Goal: Complete application form: Complete application form

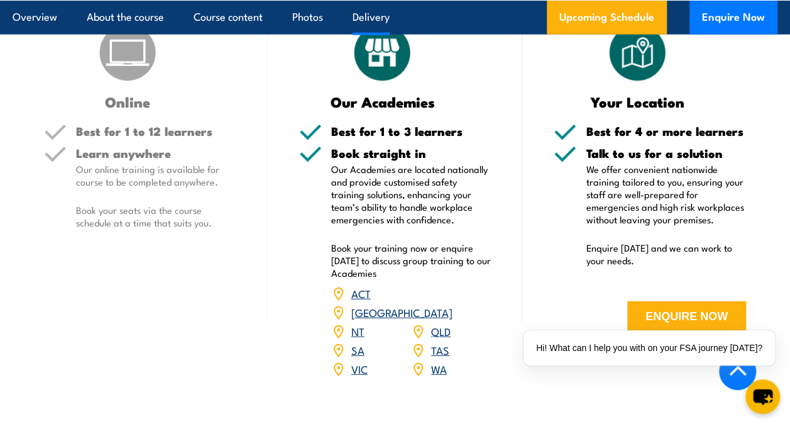
scroll to position [1671, 0]
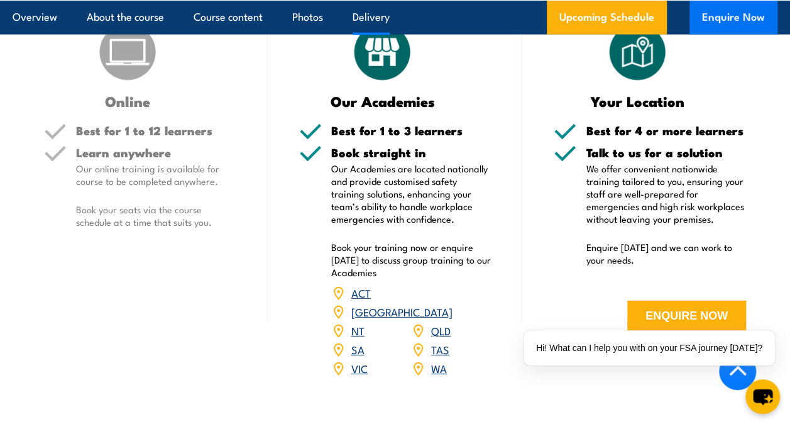
click at [735, 21] on button "Enquire Now" at bounding box center [734, 17] width 88 height 34
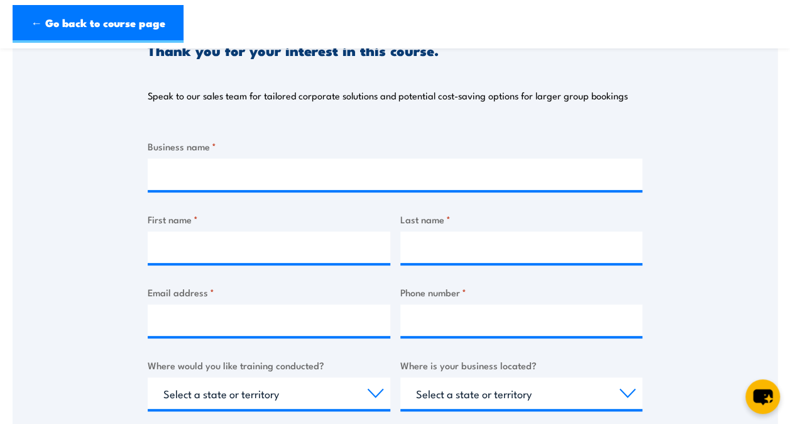
scroll to position [174, 0]
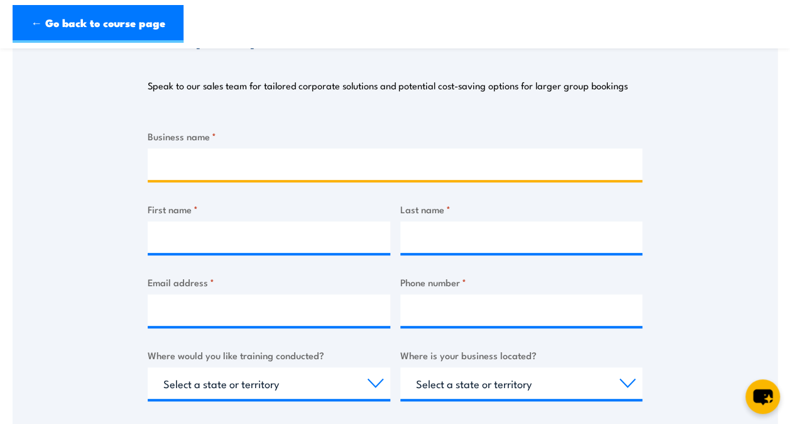
click at [221, 164] on input "Business name *" at bounding box center [395, 163] width 495 height 31
type input "P"
type input "Radiant care and support"
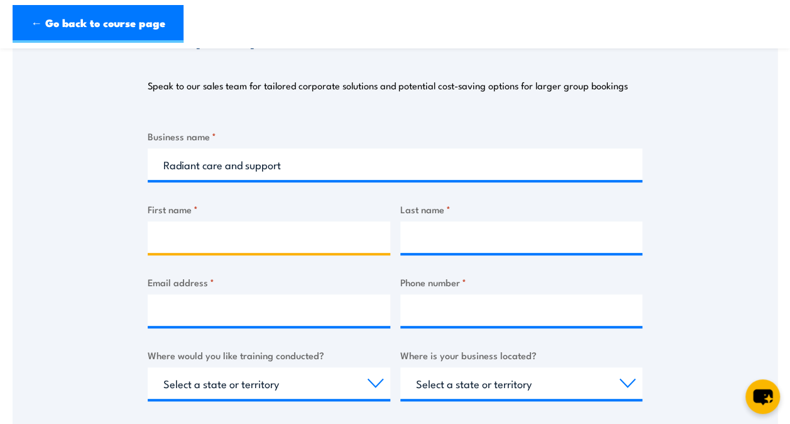
click at [231, 234] on input "First name *" at bounding box center [269, 236] width 243 height 31
type input "[PERSON_NAME]"
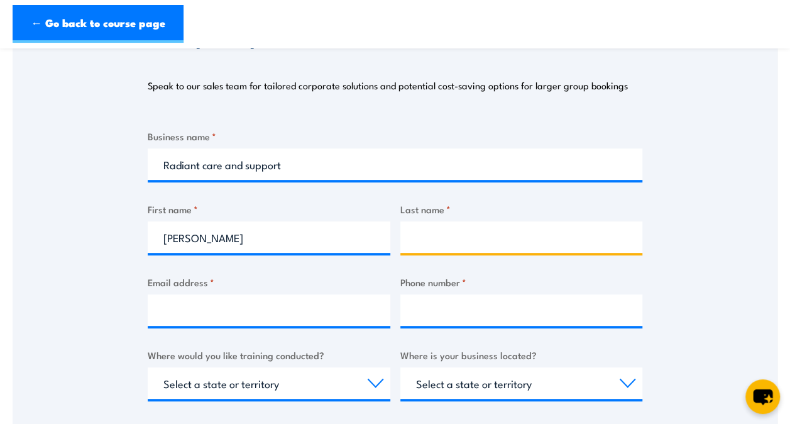
click at [444, 241] on input "Last name *" at bounding box center [521, 236] width 243 height 31
type input "[PERSON_NAME]"
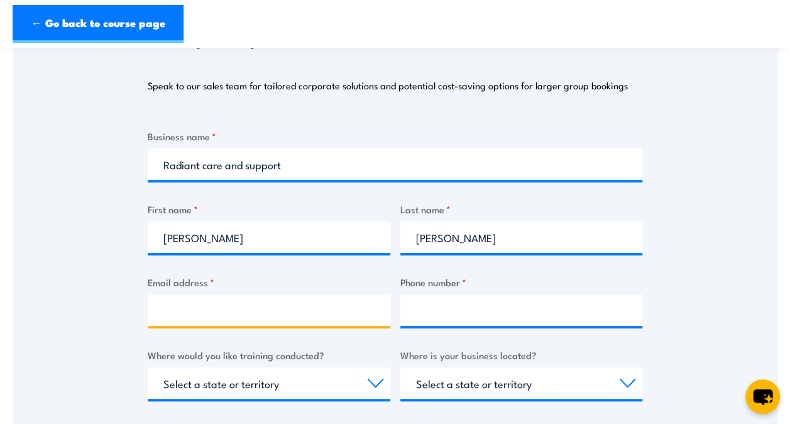
click at [267, 312] on input "Email address *" at bounding box center [269, 309] width 243 height 31
type input "[EMAIL_ADDRESS][DOMAIN_NAME]"
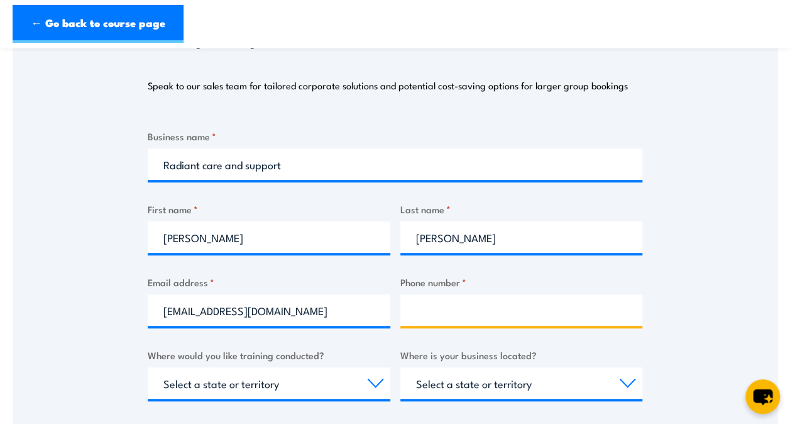
type input "0466815779"
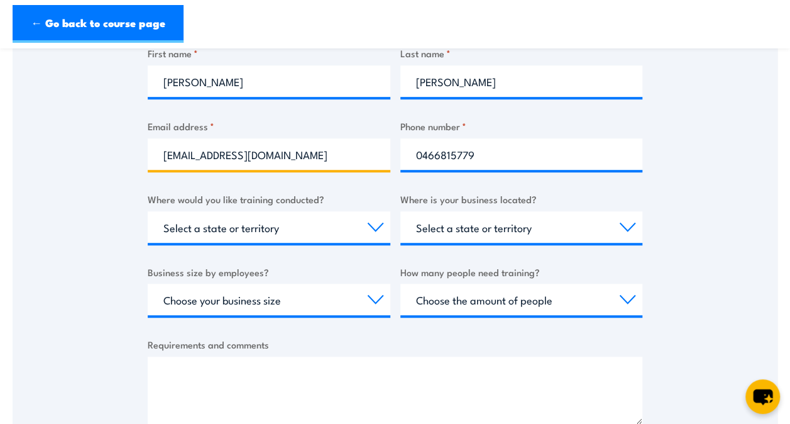
scroll to position [332, 0]
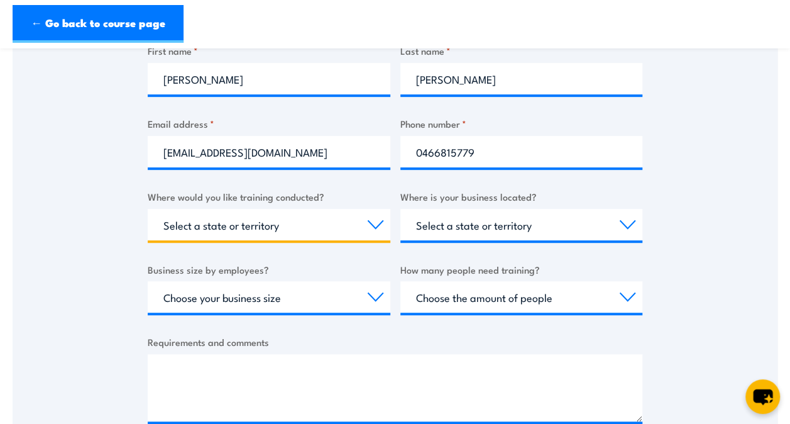
click at [275, 224] on select "Select a state or territory Nationally - multiple locations [GEOGRAPHIC_DATA] […" at bounding box center [269, 224] width 243 height 31
select select "VIC"
click at [148, 209] on select "Select a state or territory Nationally - multiple locations [GEOGRAPHIC_DATA] […" at bounding box center [269, 224] width 243 height 31
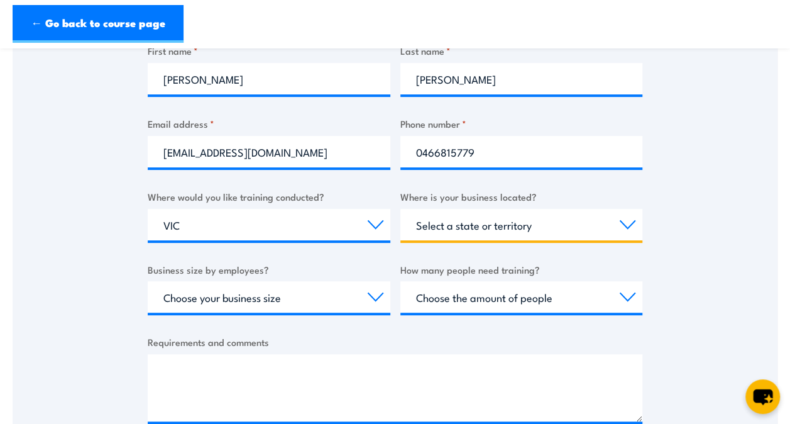
click at [516, 228] on select "Select a state or territory [GEOGRAPHIC_DATA] [GEOGRAPHIC_DATA] [GEOGRAPHIC_DAT…" at bounding box center [521, 224] width 243 height 31
select select "VIC"
click at [400, 209] on select "Select a state or territory [GEOGRAPHIC_DATA] [GEOGRAPHIC_DATA] [GEOGRAPHIC_DAT…" at bounding box center [521, 224] width 243 height 31
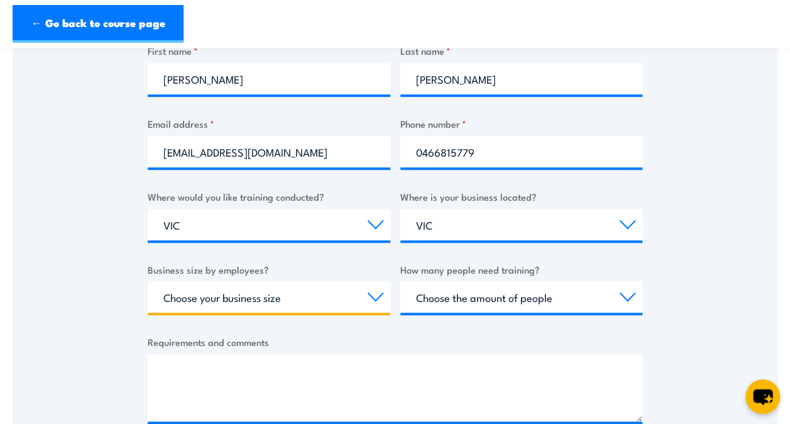
click at [262, 295] on select "Choose your business size 1 to 19 20 to 199 200+" at bounding box center [269, 296] width 243 height 31
select select "1 to 19"
click at [148, 281] on select "Choose your business size 1 to 19 20 to 199 200+" at bounding box center [269, 296] width 243 height 31
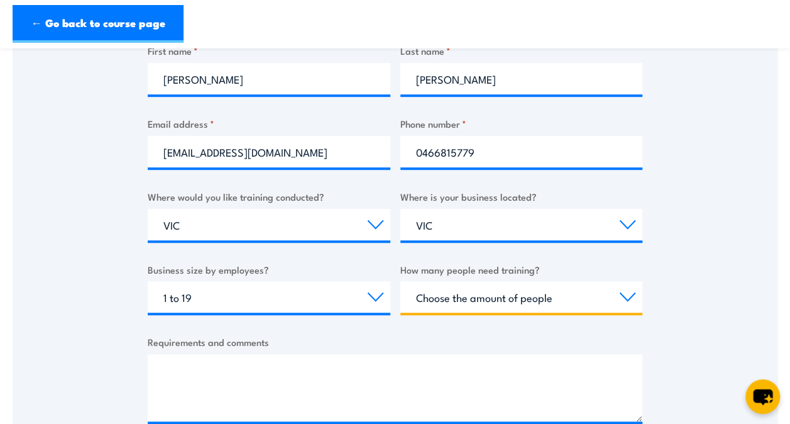
click at [527, 300] on select "Choose the amount of people 1 to 4 5 to 19 20+" at bounding box center [521, 296] width 243 height 31
select select "1 to 4"
click at [400, 281] on select "Choose the amount of people 1 to 4 5 to 19 20+" at bounding box center [521, 296] width 243 height 31
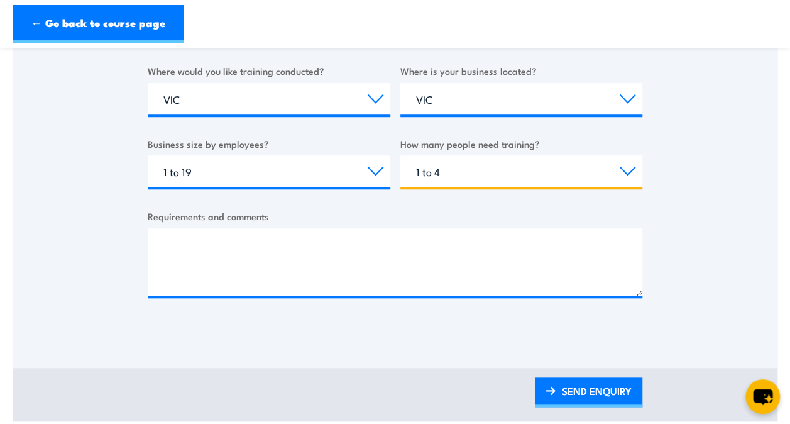
scroll to position [461, 0]
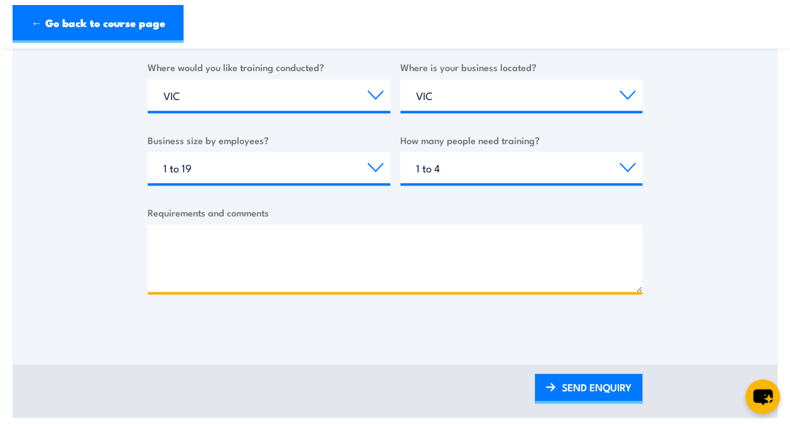
click at [289, 241] on textarea "Requirements and comments" at bounding box center [395, 257] width 495 height 67
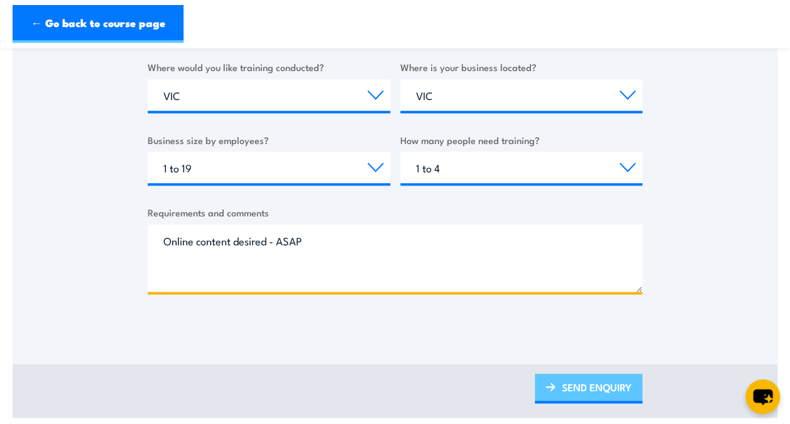
type textarea "Online content desired - ASAP"
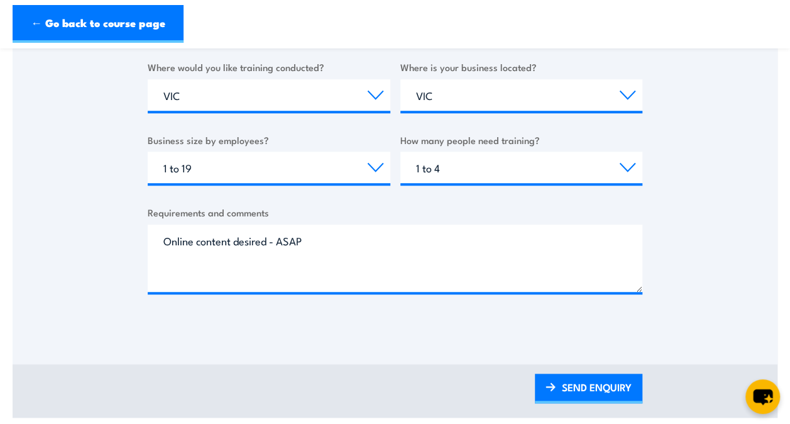
drag, startPoint x: 580, startPoint y: 389, endPoint x: 503, endPoint y: 231, distance: 174.9
click at [580, 389] on link "SEND ENQUIRY" at bounding box center [588, 388] width 107 height 30
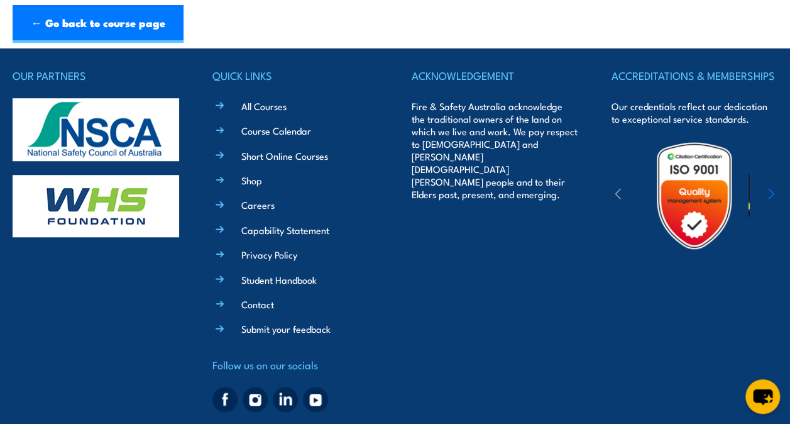
click at [605, 386] on div "OUR PARTNERS QUICK LINKS All Courses Course Calendar Short Online Courses Shop …" at bounding box center [395, 242] width 765 height 350
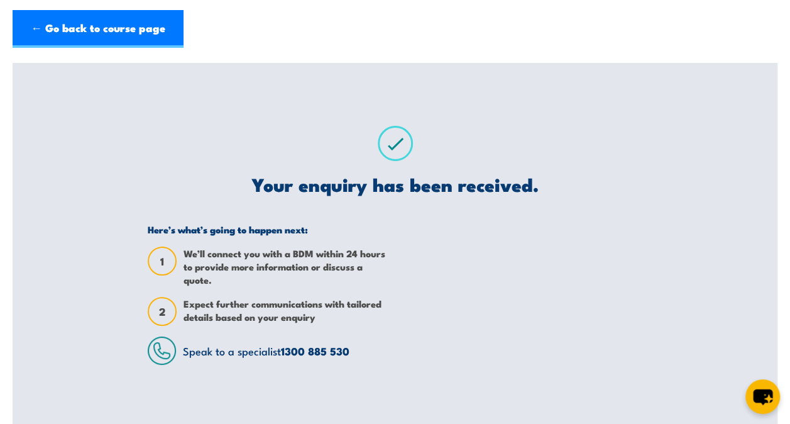
scroll to position [26, 0]
